Goal: Go to known website: Access a specific website the user already knows

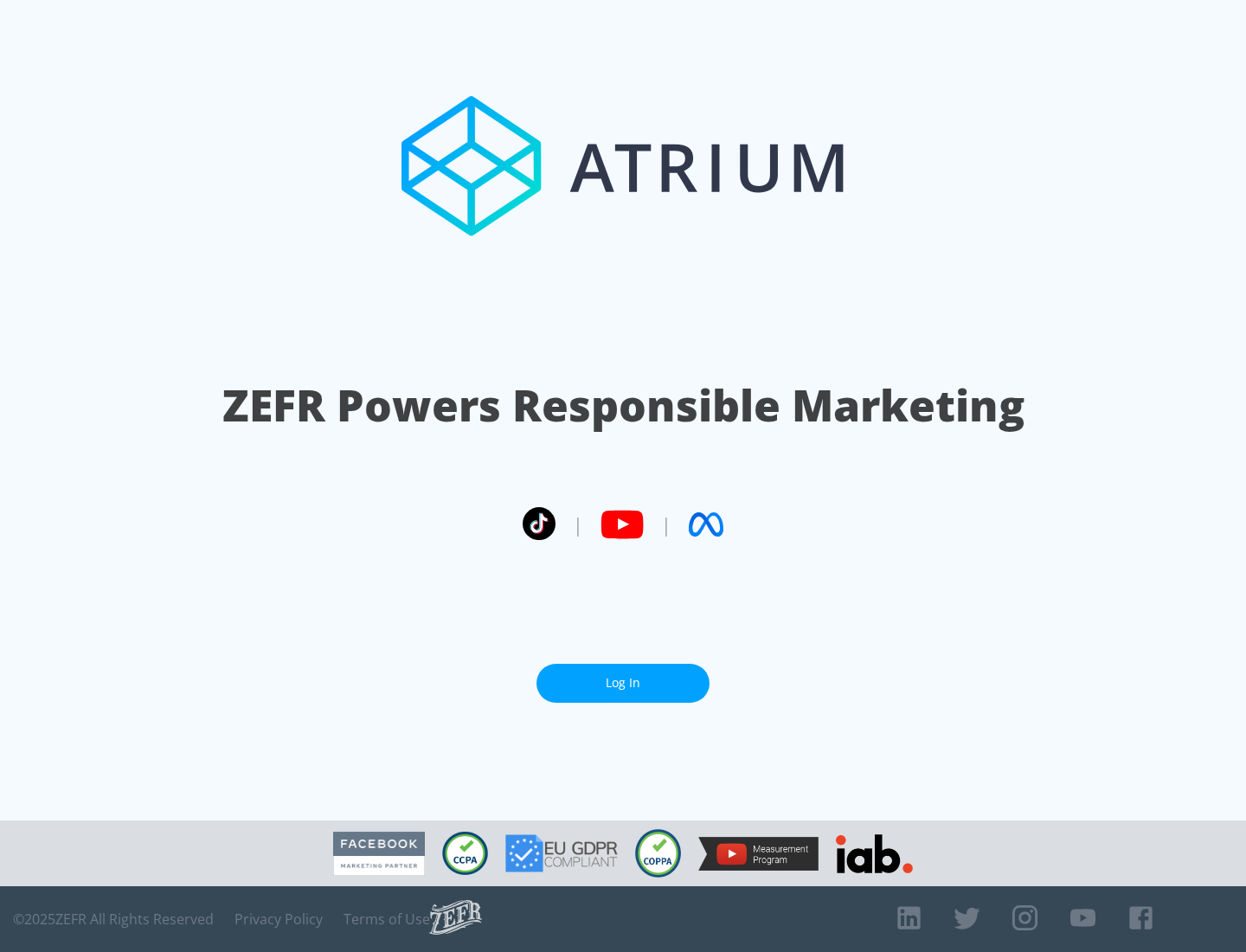
click at [623, 675] on link "Log In" at bounding box center [622, 683] width 173 height 39
